Goal: Information Seeking & Learning: Find contact information

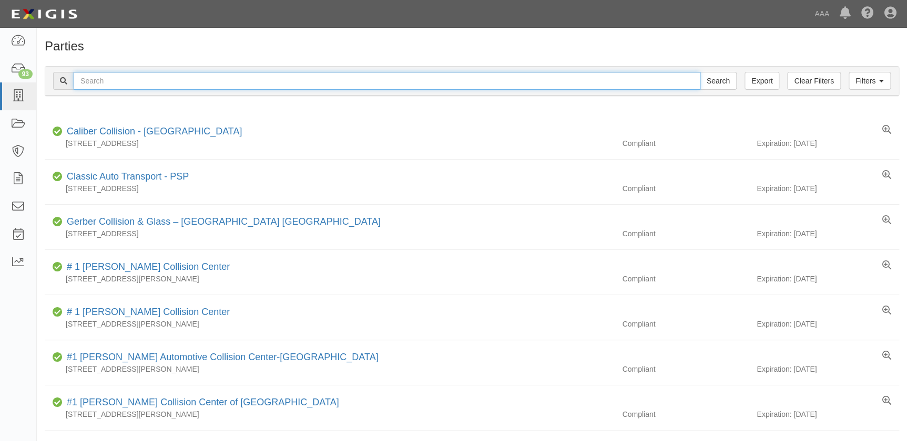
click at [102, 78] on input "text" at bounding box center [387, 81] width 626 height 18
type input "[PERSON_NAME]"
click at [699, 72] on input "Search" at bounding box center [717, 81] width 37 height 18
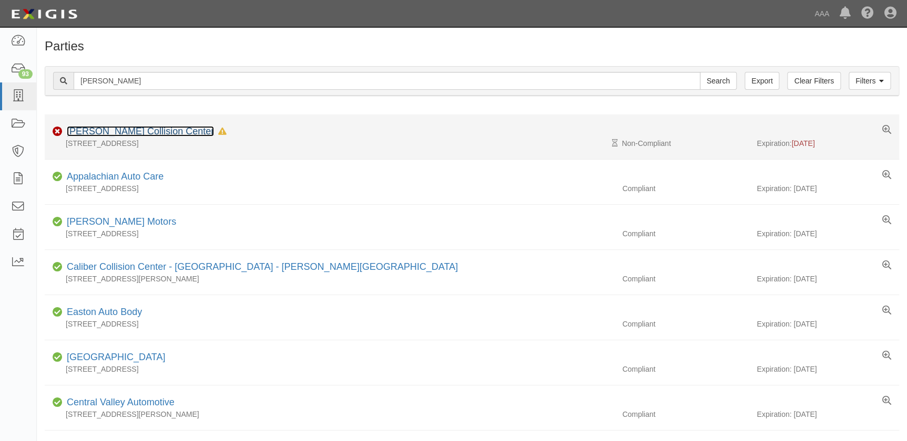
click at [116, 129] on link "Bachman Collision Center" at bounding box center [140, 131] width 147 height 11
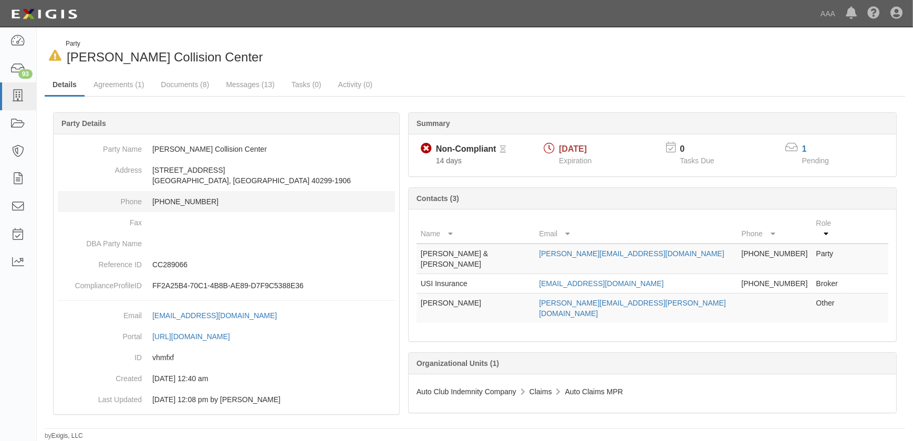
drag, startPoint x: 231, startPoint y: 221, endPoint x: 210, endPoint y: 200, distance: 29.4
click at [231, 221] on dd at bounding box center [226, 222] width 337 height 21
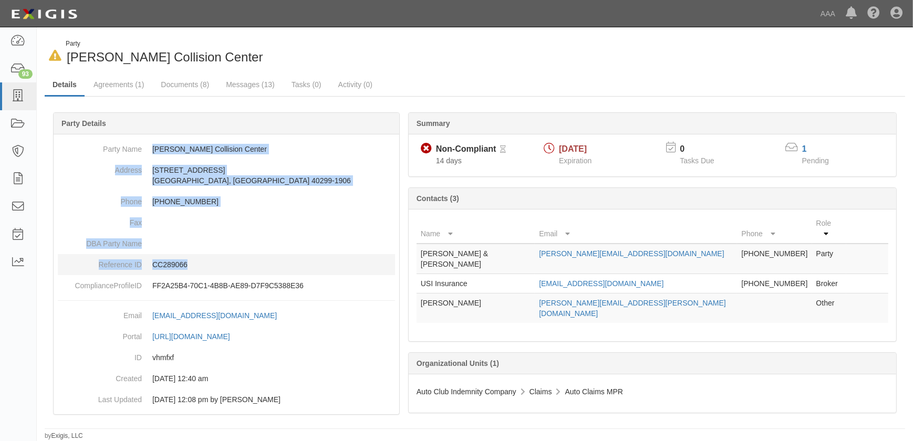
drag, startPoint x: 151, startPoint y: 147, endPoint x: 205, endPoint y: 267, distance: 131.7
click at [205, 267] on dl "Party Name Bachman Collision Center Address 9804 Bluegrass Parkway Louisville, …" at bounding box center [226, 218] width 337 height 158
copy dl "Bachman Collision Center Address 9804 Bluegrass Parkway Louisville, KY 40299-19…"
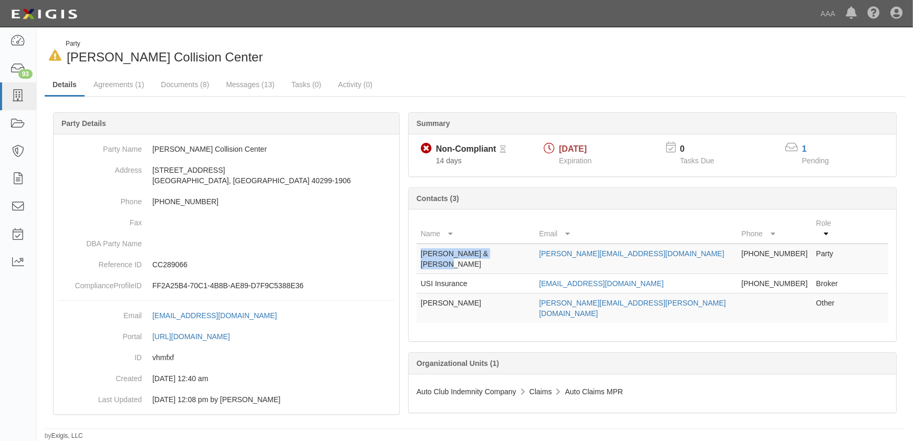
drag, startPoint x: 519, startPoint y: 245, endPoint x: 419, endPoint y: 249, distance: 99.9
click at [419, 249] on td "Steve & Theresa Bachman" at bounding box center [476, 259] width 118 height 30
copy td "Steve & Theresa Bachman"
drag, startPoint x: 686, startPoint y: 244, endPoint x: 557, endPoint y: 249, distance: 129.9
click at [557, 249] on td "danny@bachmanautogroup.com" at bounding box center [636, 259] width 202 height 30
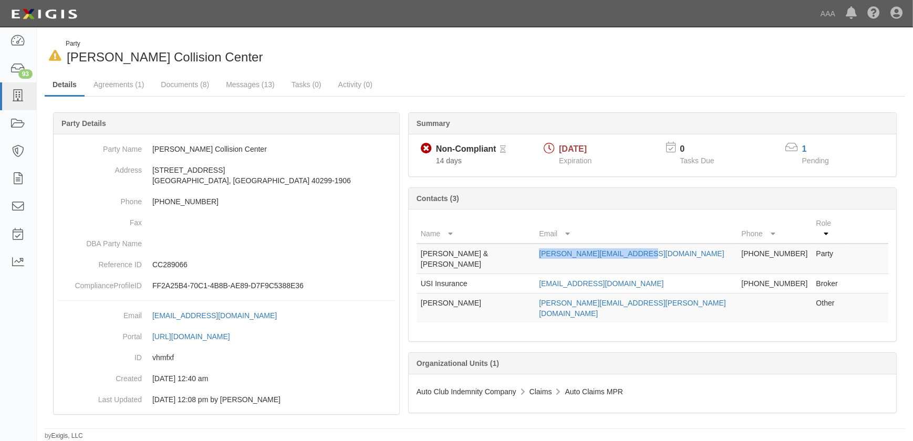
copy link "danny@bachmanautogroup.com"
click at [185, 85] on link "Documents (8)" at bounding box center [185, 85] width 64 height 23
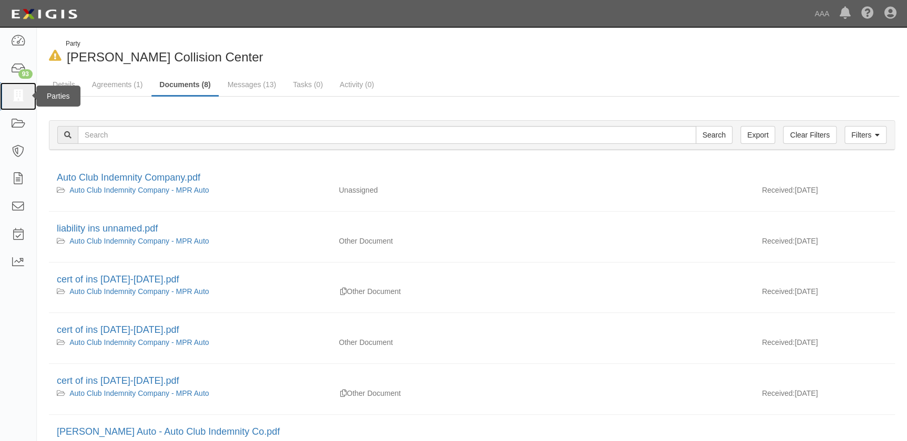
click at [17, 100] on icon at bounding box center [18, 96] width 15 height 12
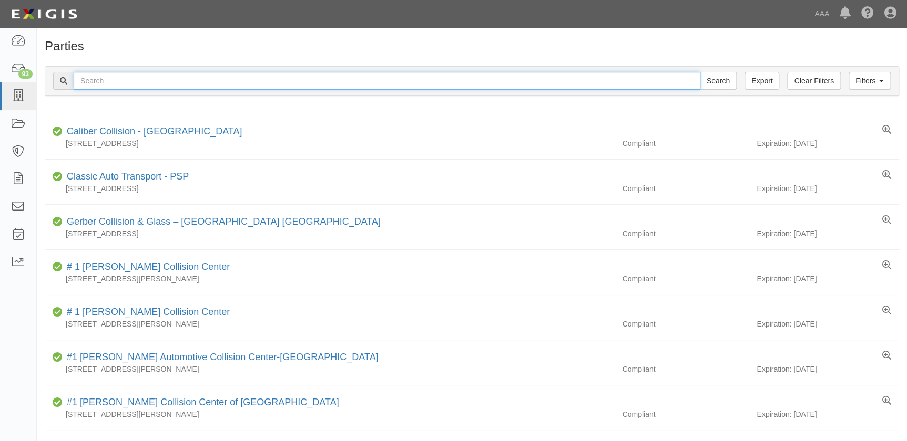
click at [218, 80] on input "text" at bounding box center [387, 81] width 626 height 18
click at [108, 78] on input "text" at bounding box center [387, 81] width 626 height 18
type input "[PERSON_NAME]"
click at [699, 72] on input "Search" at bounding box center [717, 81] width 37 height 18
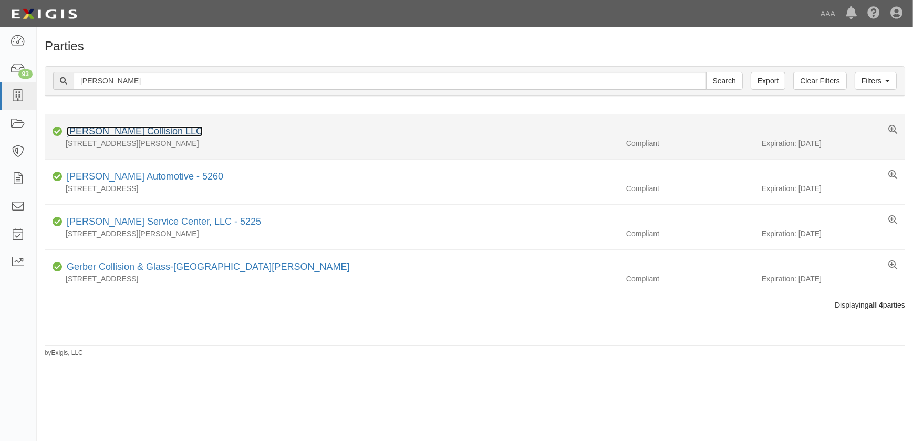
click at [114, 130] on link "[PERSON_NAME] Collision LLC" at bounding box center [135, 131] width 136 height 11
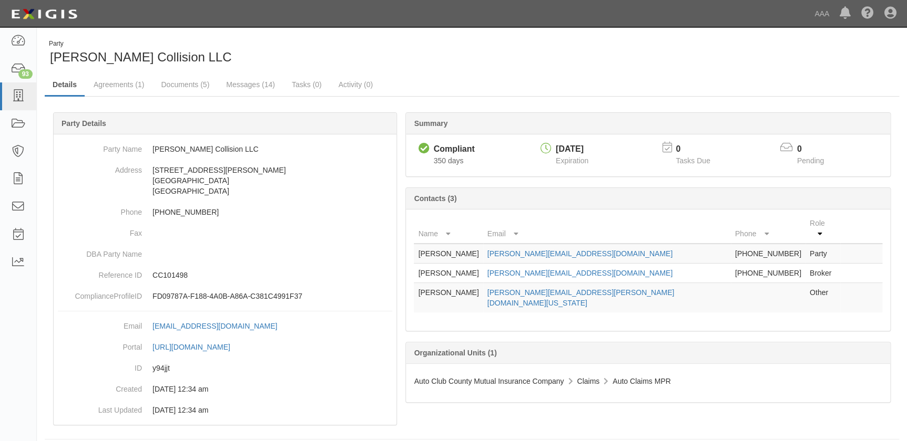
click at [411, 40] on div "Party Milstead Collision LLC" at bounding box center [254, 52] width 419 height 27
drag, startPoint x: 440, startPoint y: 244, endPoint x: 610, endPoint y: 250, distance: 169.3
click at [610, 250] on tr "Glen Gilbert glen@milsteadcollision.com 281-363-1101 Party" at bounding box center [648, 254] width 468 height 20
copy tr "Glen Gilbert glen@milsteadcollision.com"
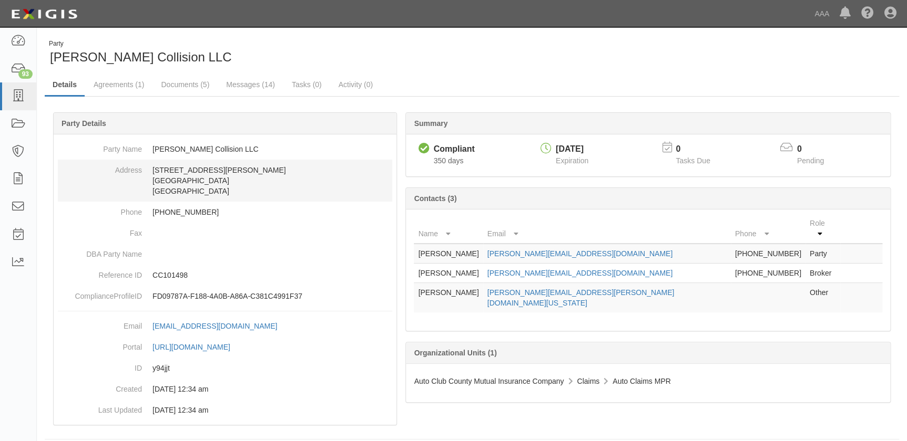
drag, startPoint x: 172, startPoint y: 169, endPoint x: 167, endPoint y: 162, distance: 8.3
click at [172, 169] on dd "1602 Rayford Rd. Spring, TX 77386 United States" at bounding box center [225, 181] width 334 height 42
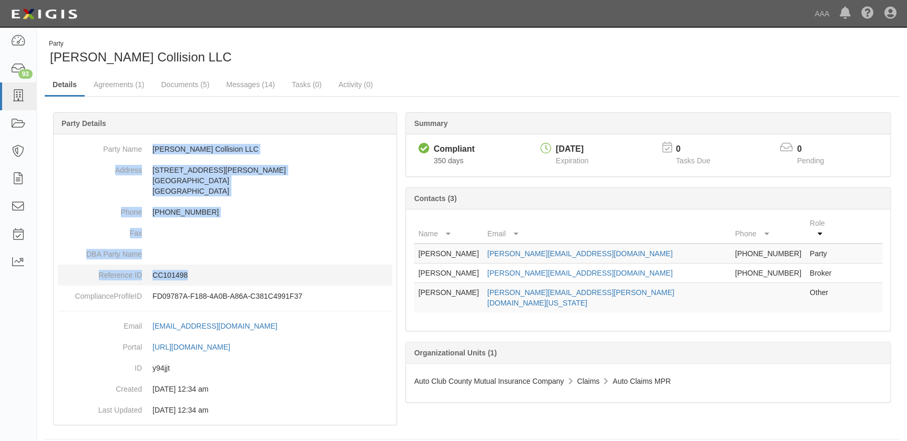
drag, startPoint x: 153, startPoint y: 146, endPoint x: 220, endPoint y: 269, distance: 139.5
click at [220, 269] on dl "Party Name Milstead Collision LLC Address 1602 Rayford Rd. Spring, TX 77386 Uni…" at bounding box center [225, 223] width 334 height 168
copy dl "Milstead Collision LLC Address 1602 Rayford Rd. Spring, TX 77386 United States …"
click at [15, 99] on icon at bounding box center [18, 96] width 15 height 12
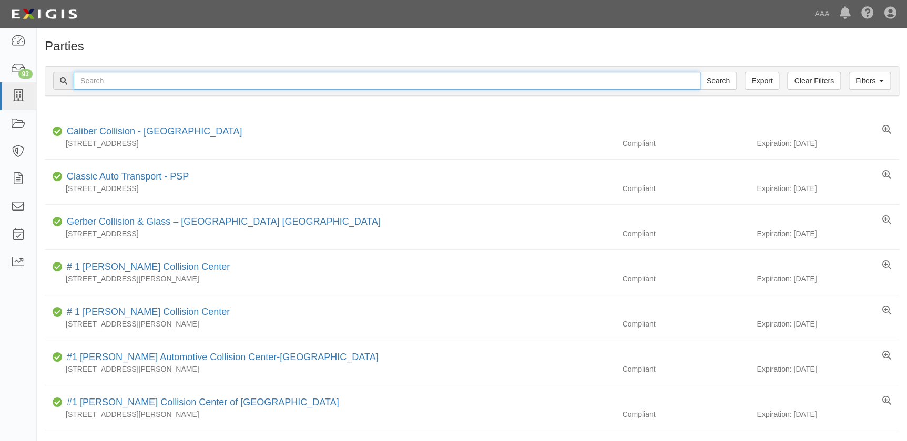
click at [108, 84] on input "text" at bounding box center [387, 81] width 626 height 18
type input "bach"
click at [699, 72] on input "Search" at bounding box center [717, 81] width 37 height 18
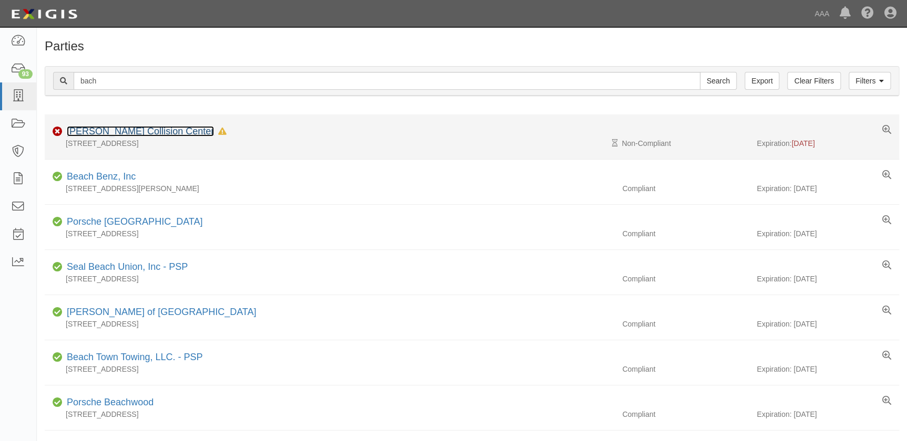
click at [148, 133] on link "[PERSON_NAME] Collision Center" at bounding box center [140, 131] width 147 height 11
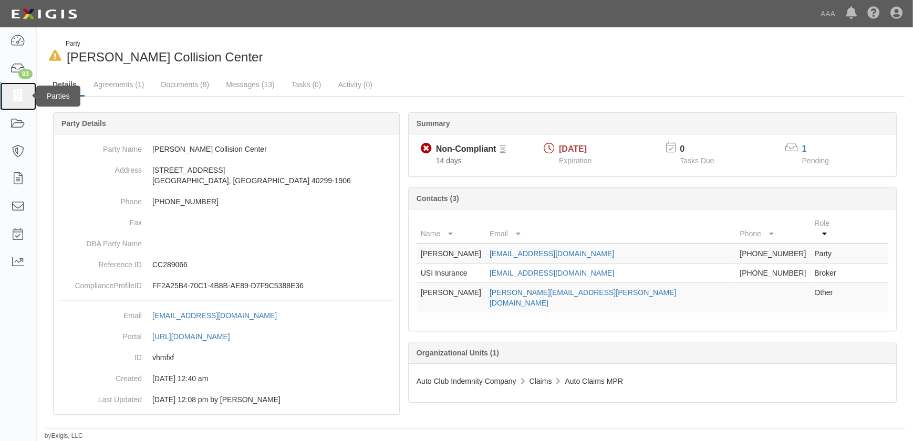
click at [14, 100] on icon at bounding box center [18, 96] width 15 height 12
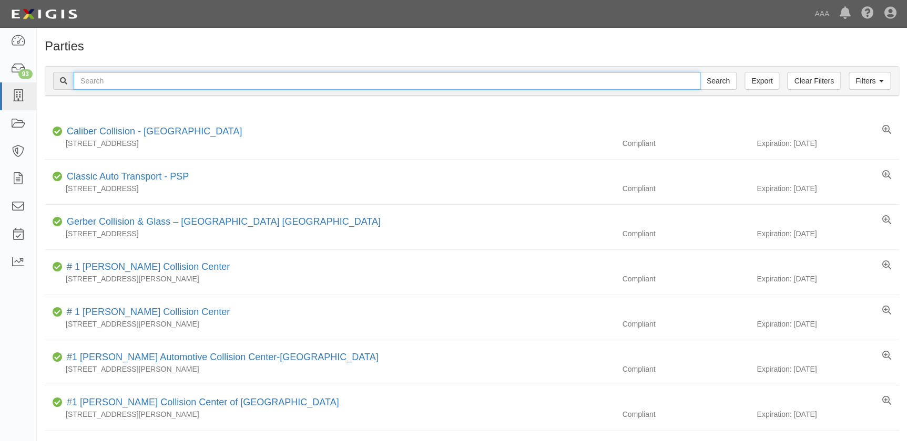
click at [94, 83] on input "text" at bounding box center [387, 81] width 626 height 18
type input "[PERSON_NAME]"
click at [699, 72] on input "Search" at bounding box center [717, 81] width 37 height 18
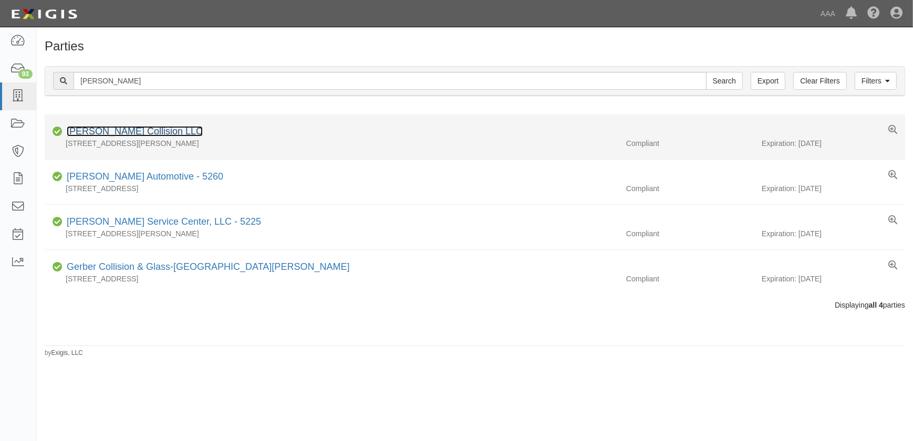
click at [115, 133] on link "Milstead Collision LLC" at bounding box center [135, 131] width 136 height 11
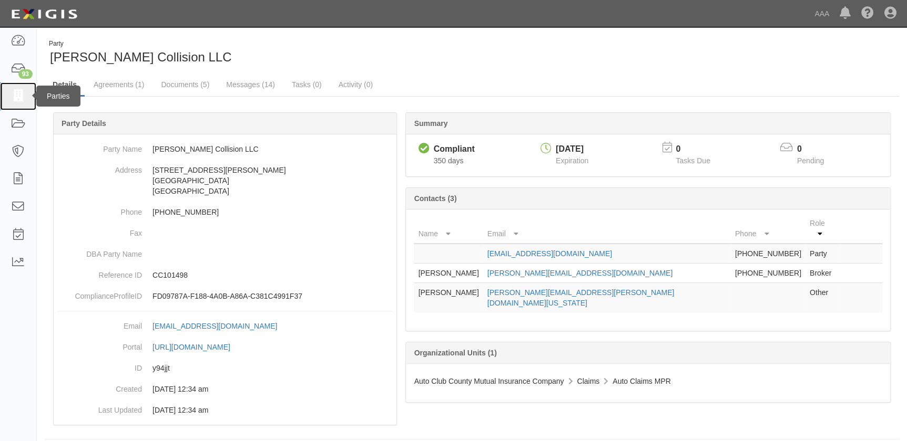
click at [16, 96] on icon at bounding box center [18, 96] width 15 height 12
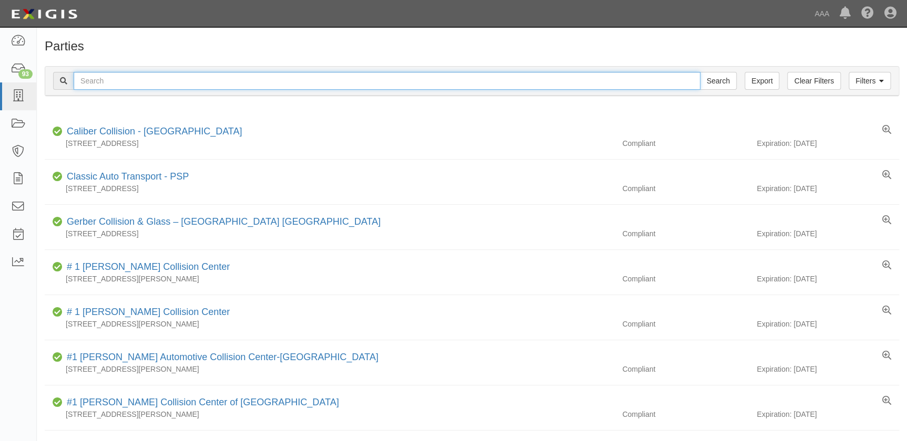
click at [102, 80] on input "text" at bounding box center [387, 81] width 626 height 18
paste input "[PERSON_NAME]'s Auto Collision Center"
type input "[PERSON_NAME]'s Auto Collision Center"
click at [699, 72] on input "Search" at bounding box center [717, 81] width 37 height 18
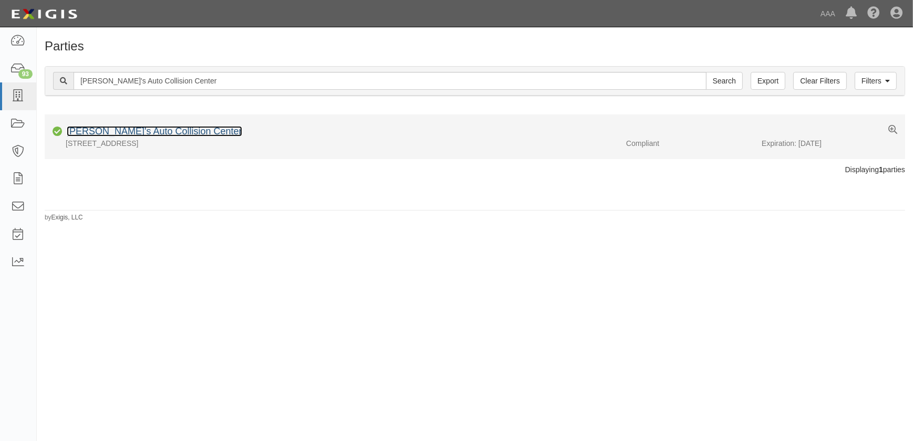
click at [128, 134] on link "[PERSON_NAME]'s Auto Collision Center" at bounding box center [155, 131] width 176 height 11
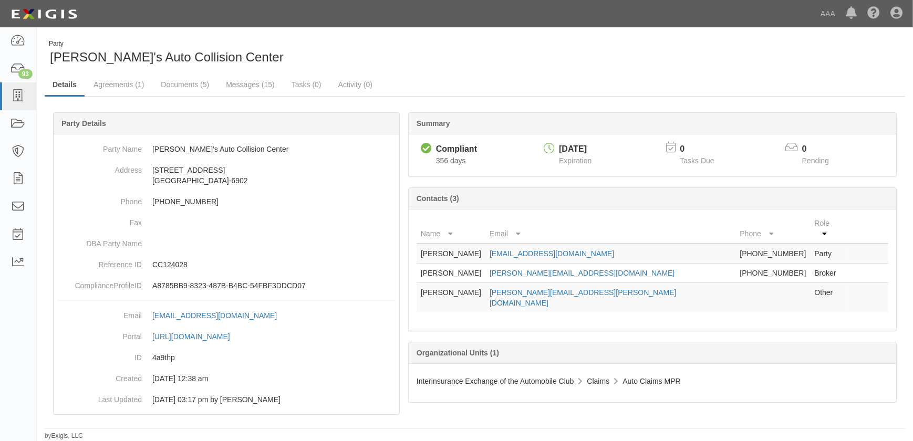
click at [279, 44] on div "Party [PERSON_NAME]'s Auto Collision Center" at bounding box center [256, 52] width 423 height 27
click at [350, 42] on div "Party [PERSON_NAME]'s Auto Collision Center" at bounding box center [256, 52] width 423 height 27
click at [276, 49] on div "Party [PERSON_NAME]'s Auto Collision Center" at bounding box center [256, 52] width 423 height 27
click at [227, 52] on div "Party [PERSON_NAME]'s Auto Collision Center" at bounding box center [256, 52] width 423 height 27
click at [227, 53] on div "Party [PERSON_NAME]'s Auto Collision Center" at bounding box center [256, 52] width 423 height 27
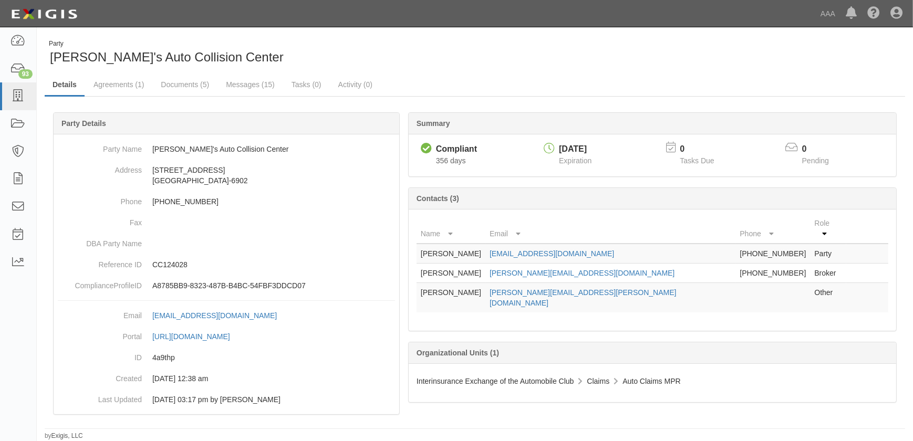
click at [233, 45] on div "Party [PERSON_NAME]'s Auto Collision Center" at bounding box center [256, 52] width 423 height 27
click at [290, 63] on div "Party [PERSON_NAME]'s Auto Collision Center" at bounding box center [256, 52] width 423 height 27
click at [270, 53] on div "Party [PERSON_NAME]'s Auto Collision Center" at bounding box center [256, 52] width 423 height 27
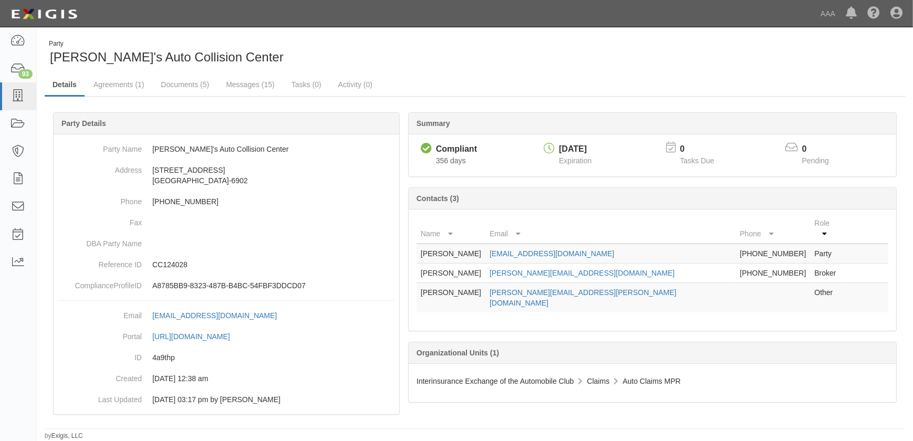
click at [552, 43] on div "Party [PERSON_NAME]'s Auto Collision Center" at bounding box center [475, 52] width 877 height 27
click at [445, 49] on div "Party [PERSON_NAME]'s Auto Collision Center" at bounding box center [256, 52] width 423 height 27
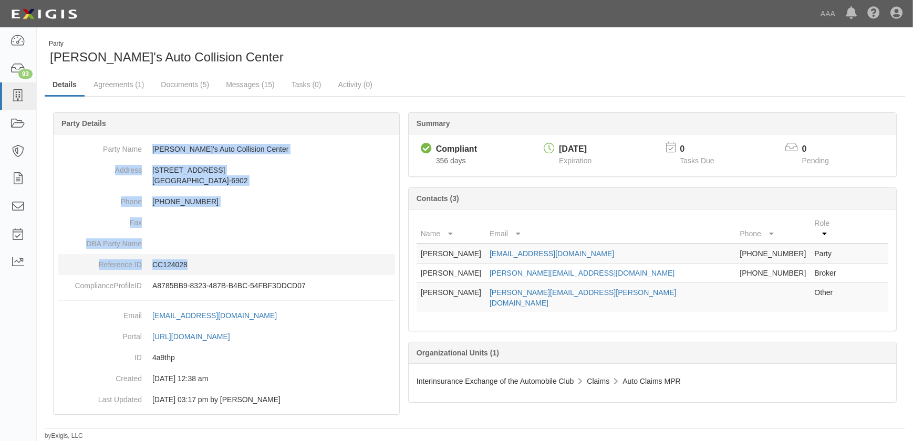
drag, startPoint x: 153, startPoint y: 146, endPoint x: 226, endPoint y: 255, distance: 131.5
click at [226, 255] on dl "Party Name Harry's Auto Collision Center Address 1013 S La Brea Avenue Los Ange…" at bounding box center [226, 218] width 337 height 158
copy dl "Harry's Auto Collision Center Address 1013 S La Brea Avenue Los Angeles, CA 900…"
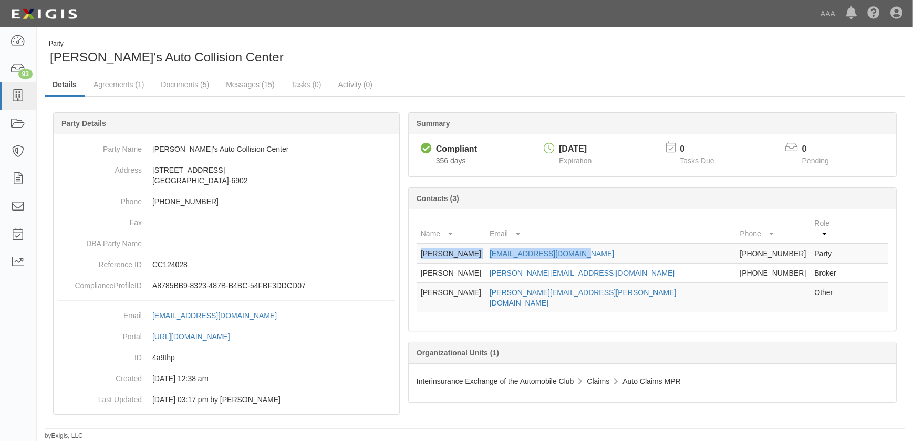
drag, startPoint x: 419, startPoint y: 242, endPoint x: 665, endPoint y: 252, distance: 245.6
click at [665, 252] on tr "Harry Barseghian jec@harryscollision.com 323-933-4600 Party" at bounding box center [653, 254] width 472 height 20
copy tr "Harry Barseghian jec@harryscollision.com"
click at [620, 244] on td "jec@harryscollision.com" at bounding box center [611, 254] width 250 height 20
click at [627, 249] on td "jec@harryscollision.com" at bounding box center [611, 254] width 250 height 20
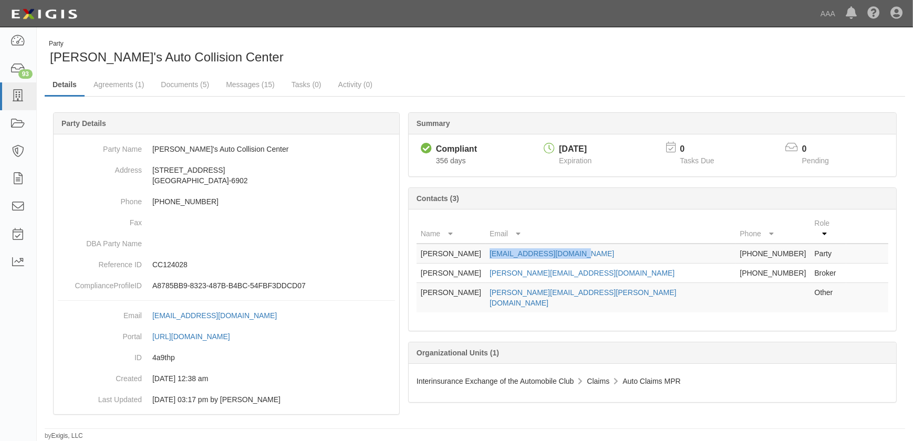
drag, startPoint x: 599, startPoint y: 244, endPoint x: 530, endPoint y: 246, distance: 68.9
click at [530, 246] on td "jec@harryscollision.com" at bounding box center [611, 254] width 250 height 20
copy link "jec@harryscollision.com"
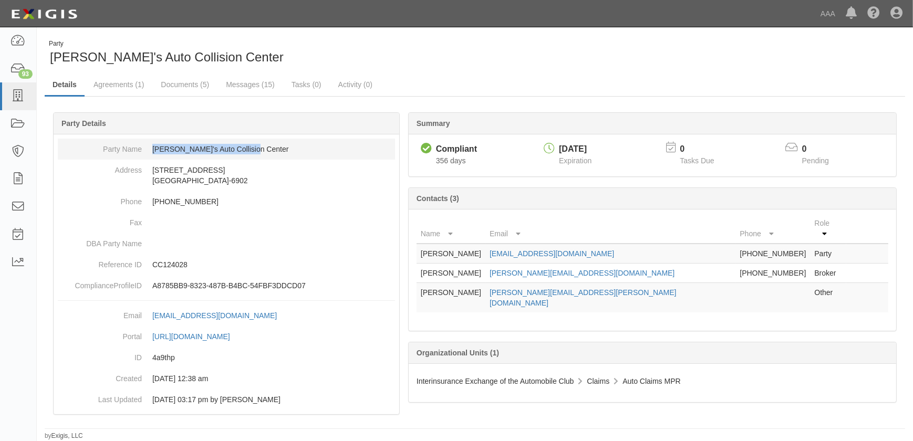
drag, startPoint x: 259, startPoint y: 147, endPoint x: 148, endPoint y: 151, distance: 111.0
click at [148, 151] on dd "[PERSON_NAME]'s Auto Collision Center" at bounding box center [226, 149] width 337 height 21
copy dd "[PERSON_NAME]'s Auto Collision Center"
click at [511, 59] on div "Party Harry's Auto Collision Center" at bounding box center [475, 52] width 877 height 27
